Goal: Communication & Community: Answer question/provide support

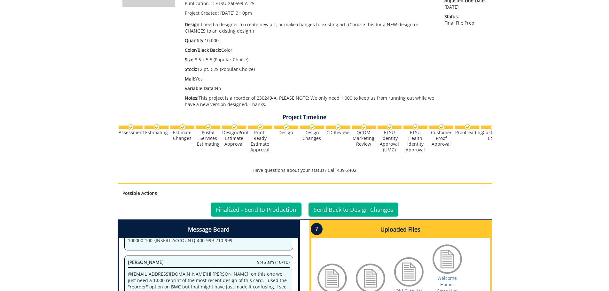
scroll to position [224, 0]
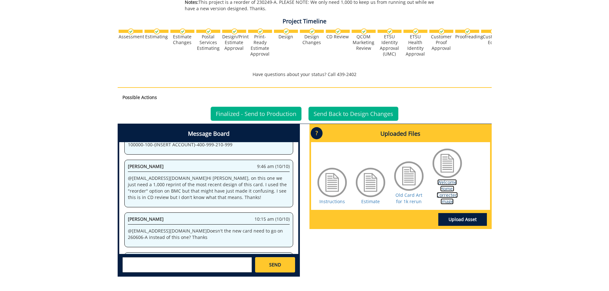
click at [452, 199] on link "Welcome Home- Corrected Image" at bounding box center [446, 191] width 21 height 25
click at [403, 199] on link "Old Card Art for 1k rerun" at bounding box center [408, 198] width 27 height 12
click at [172, 266] on textarea at bounding box center [186, 264] width 129 height 15
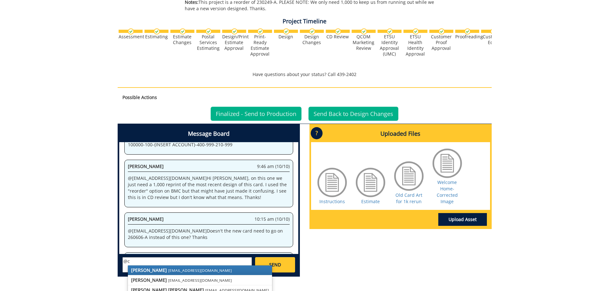
type textarea "@"
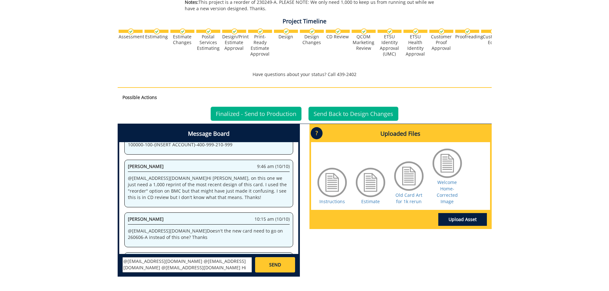
scroll to position [6, 0]
drag, startPoint x: 209, startPoint y: 263, endPoint x: 197, endPoint y: 264, distance: 12.2
click at [197, 264] on textarea "@fair@mail.etsu.edu @conleyga@etsu.edu @aresam@etsu.edu Hi friends, I think we …" at bounding box center [186, 264] width 129 height 15
click at [232, 268] on textarea "@fair@mail.etsu.edu @conleyga@etsu.edu @aresam@etsu.edu Hi friends, I just want…" at bounding box center [186, 264] width 129 height 15
type textarea "@fair@mail.etsu.edu @conleyga@etsu.edu @aresam@etsu.edu Hi friends, I just want…"
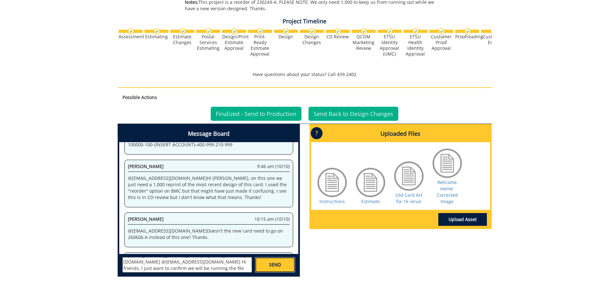
click at [283, 259] on link "SEND" at bounding box center [275, 264] width 40 height 15
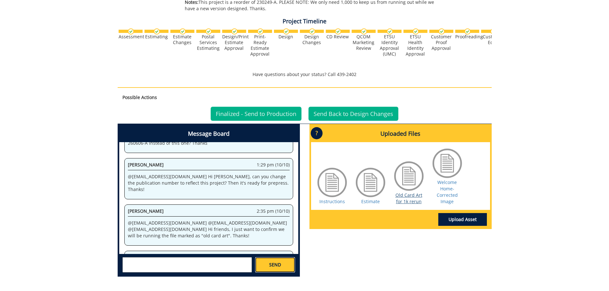
scroll to position [23480, 0]
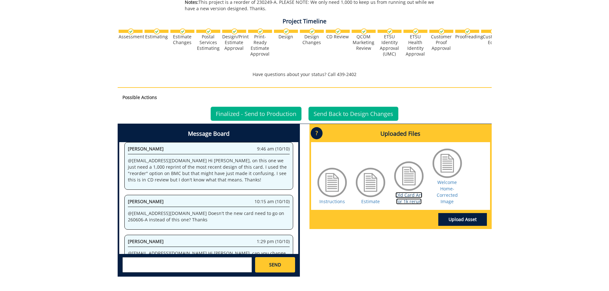
click at [410, 196] on link "Old Card Art for 1k rerun" at bounding box center [408, 198] width 27 height 12
click at [450, 195] on link "Welcome Home- Corrected Image" at bounding box center [446, 191] width 21 height 25
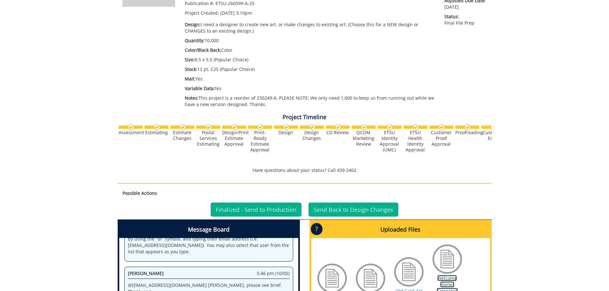
scroll to position [0, 0]
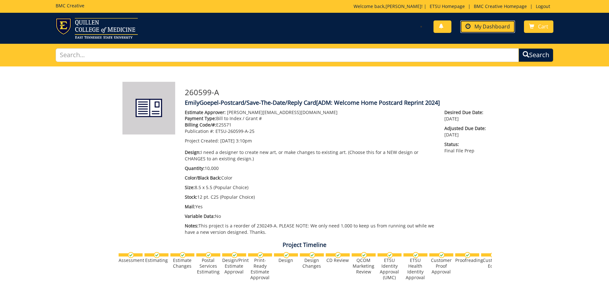
click at [498, 27] on span "My Dashboard" at bounding box center [491, 26] width 35 height 7
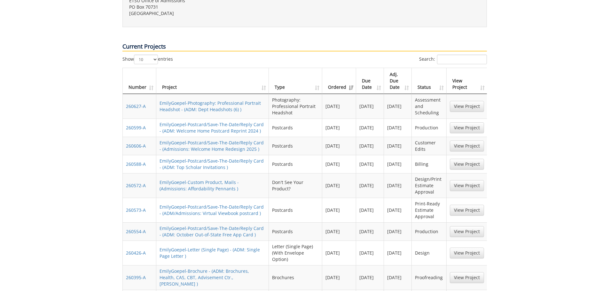
scroll to position [288, 0]
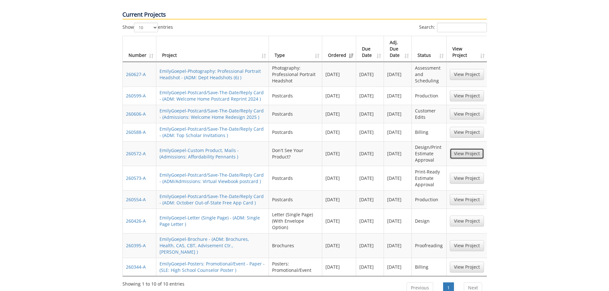
click at [466, 148] on link "View Project" at bounding box center [467, 153] width 34 height 11
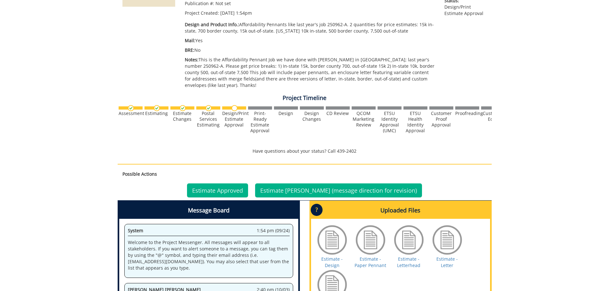
scroll to position [192, 0]
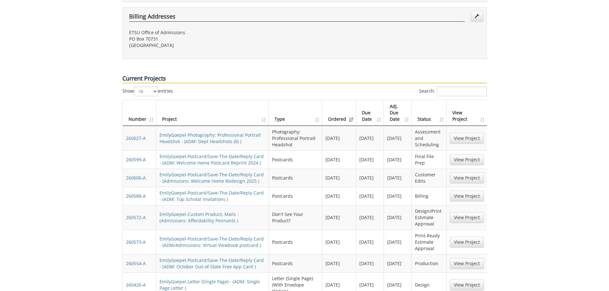
scroll to position [288, 0]
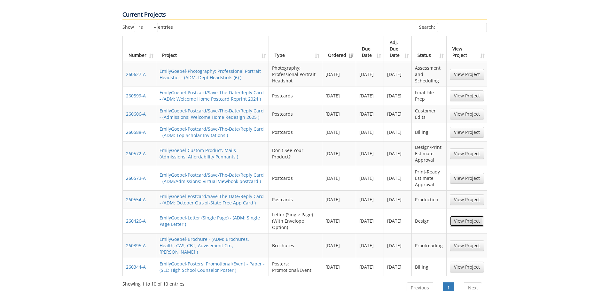
click at [463, 216] on link "View Project" at bounding box center [467, 221] width 34 height 11
click at [460, 240] on link "View Project" at bounding box center [467, 245] width 34 height 11
click at [476, 90] on link "View Project" at bounding box center [467, 95] width 34 height 11
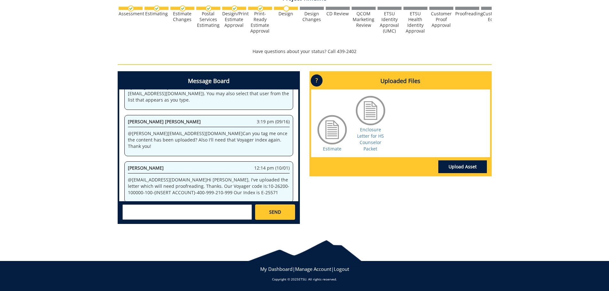
scroll to position [250, 0]
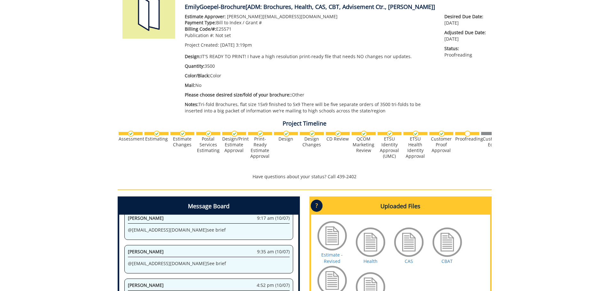
scroll to position [221, 0]
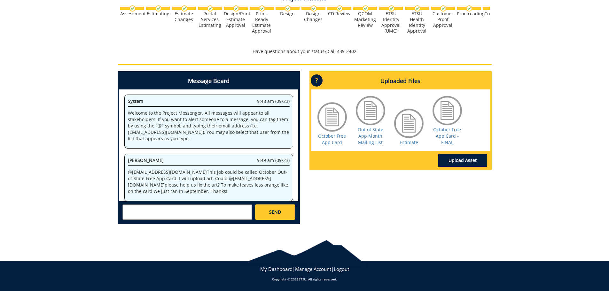
scroll to position [756, 0]
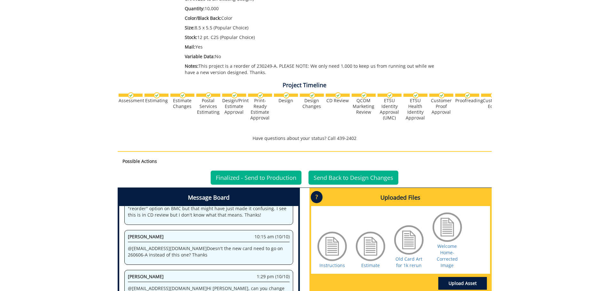
scroll to position [224, 0]
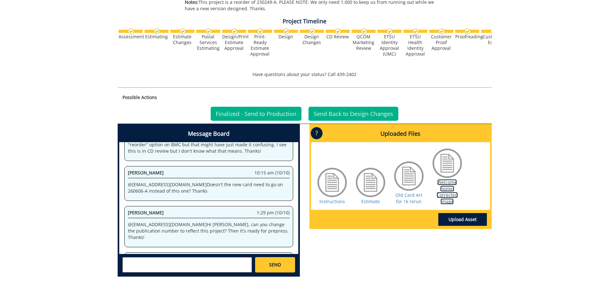
click at [447, 203] on link "Welcome Home- Corrected Image" at bounding box center [446, 191] width 21 height 25
click at [243, 116] on link "Finalized - Send to Production" at bounding box center [256, 114] width 91 height 14
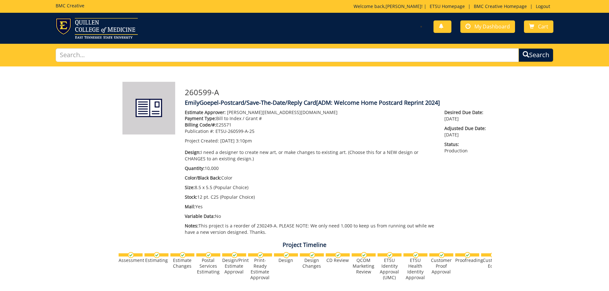
scroll to position [531, 0]
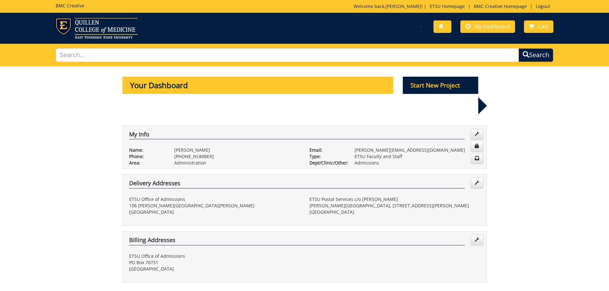
scroll to position [288, 0]
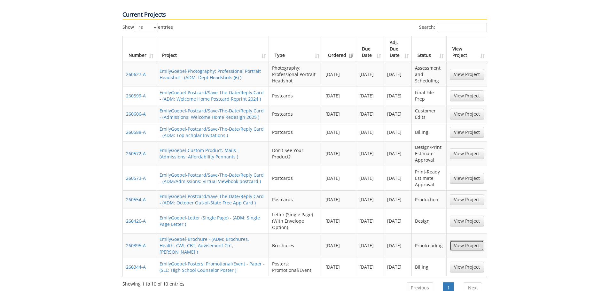
click at [467, 240] on link "View Project" at bounding box center [467, 245] width 34 height 11
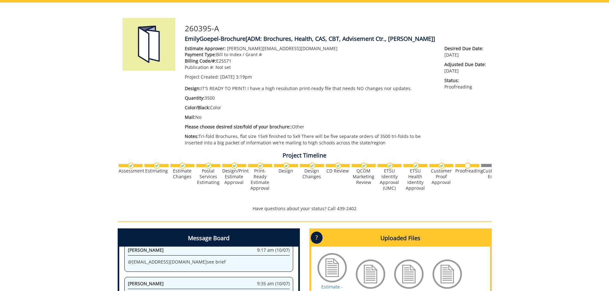
scroll to position [160, 0]
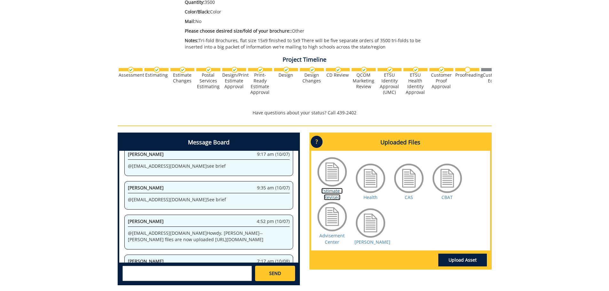
click at [332, 193] on link "Estimate - Revised" at bounding box center [331, 194] width 21 height 12
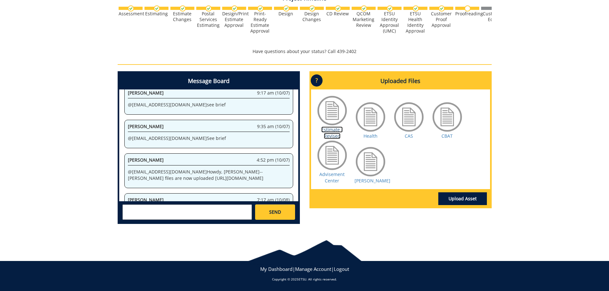
scroll to position [189, 0]
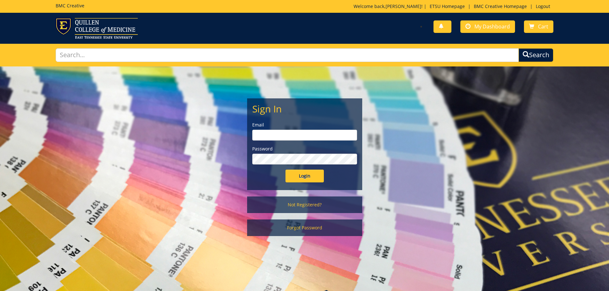
type input "[PERSON_NAME][EMAIL_ADDRESS][DOMAIN_NAME]"
click at [305, 179] on input "Login" at bounding box center [304, 176] width 38 height 13
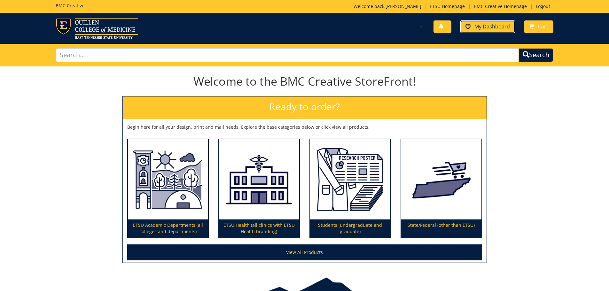
click at [474, 29] on link "My Dashboard" at bounding box center [487, 26] width 55 height 12
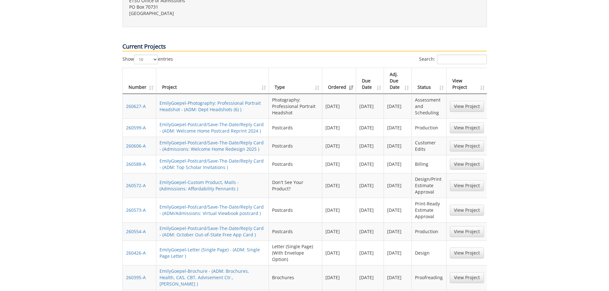
scroll to position [288, 0]
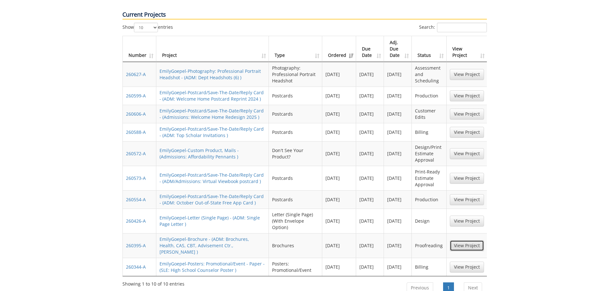
click at [466, 240] on link "View Project" at bounding box center [467, 245] width 34 height 11
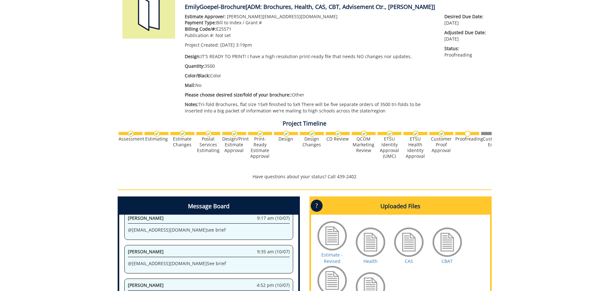
scroll to position [192, 0]
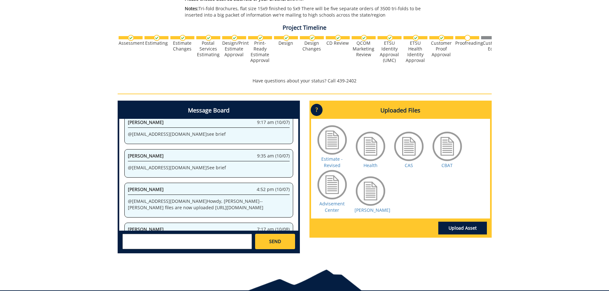
click at [197, 236] on textarea at bounding box center [186, 241] width 129 height 15
type textarea "@[EMAIL_ADDRESS][DOMAIN_NAME] Hey [PERSON_NAME], when you print these, can you …"
click at [266, 244] on link "SEND" at bounding box center [275, 241] width 40 height 15
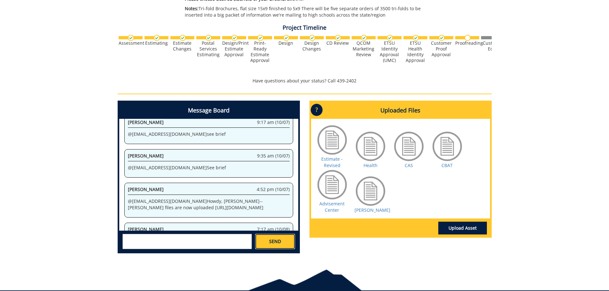
scroll to position [0, 0]
